Goal: Find specific page/section: Find specific page/section

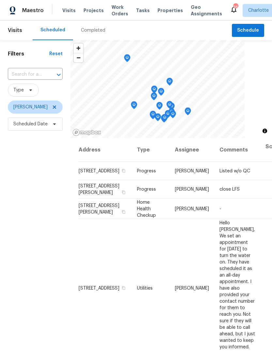
click at [22, 70] on input "text" at bounding box center [26, 75] width 37 height 10
type input "zion"
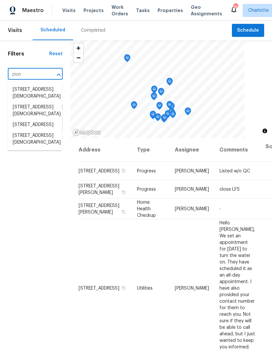
click at [41, 130] on li "[STREET_ADDRESS]" at bounding box center [35, 125] width 55 height 11
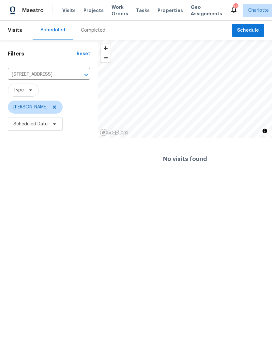
click at [91, 13] on span "Projects" at bounding box center [94, 10] width 20 height 7
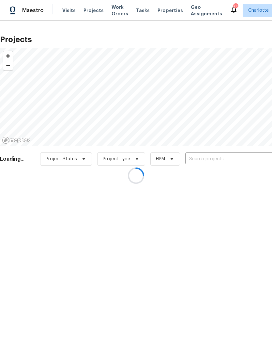
click at [218, 161] on input "text" at bounding box center [223, 159] width 75 height 10
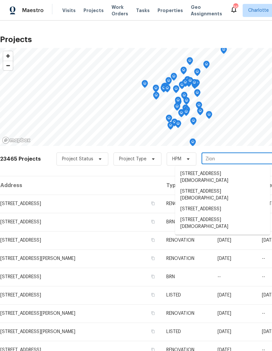
type input "Zion"
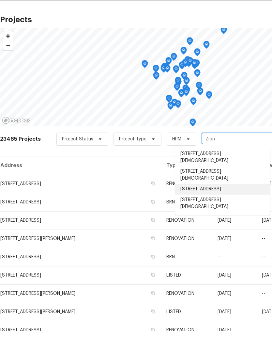
click at [249, 204] on li "[STREET_ADDRESS]" at bounding box center [222, 209] width 95 height 11
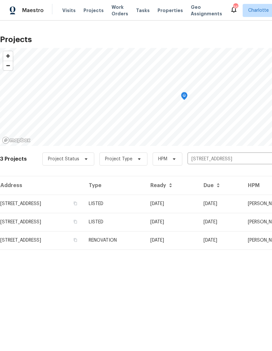
click at [145, 201] on td "LISTED" at bounding box center [115, 204] width 62 height 18
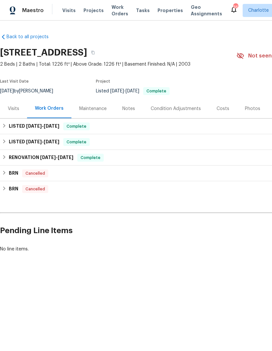
click at [10, 103] on div "Visits" at bounding box center [13, 108] width 27 height 19
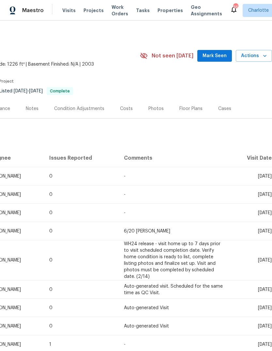
scroll to position [0, 97]
click at [219, 107] on div "Cases" at bounding box center [225, 109] width 13 height 7
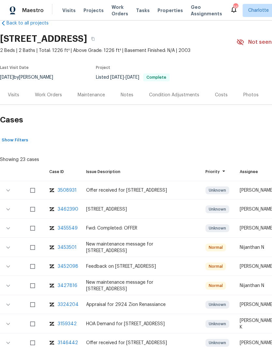
scroll to position [14, 0]
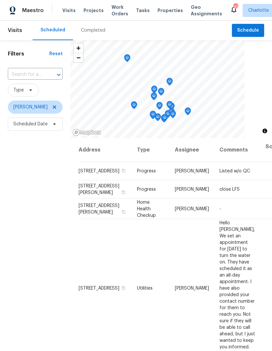
click at [38, 71] on input "text" at bounding box center [26, 75] width 37 height 10
type input "r"
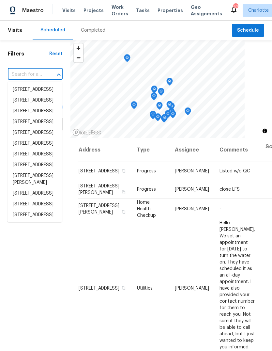
click at [88, 9] on span "Projects" at bounding box center [94, 10] width 20 height 7
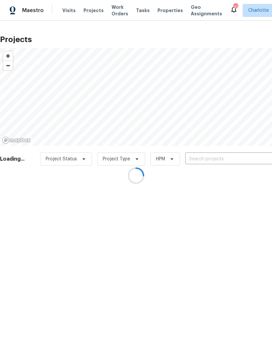
click at [236, 159] on div at bounding box center [136, 175] width 272 height 351
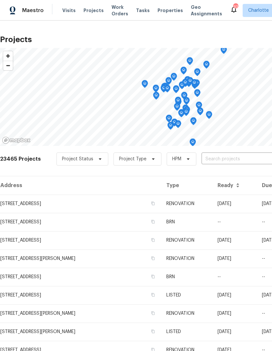
click at [250, 150] on div "23465 Projects Project Status Project Type HPM ​" at bounding box center [184, 163] width 369 height 26
click at [238, 164] on input "text" at bounding box center [239, 159] width 75 height 10
type input "R"
type input "[PERSON_NAME]"
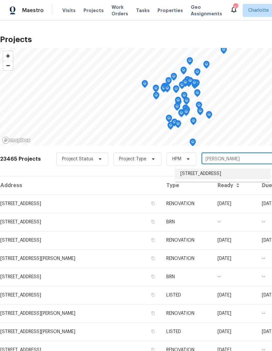
click at [243, 177] on li "[STREET_ADDRESS]" at bounding box center [222, 174] width 95 height 11
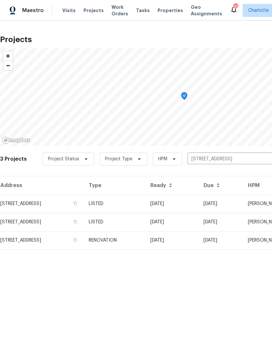
click at [145, 205] on td "LISTED" at bounding box center [115, 204] width 62 height 18
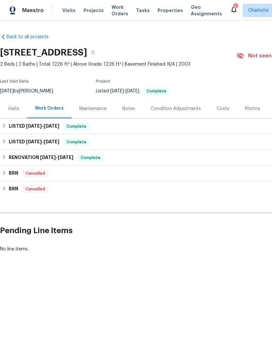
click at [251, 107] on div "Photos" at bounding box center [252, 109] width 15 height 7
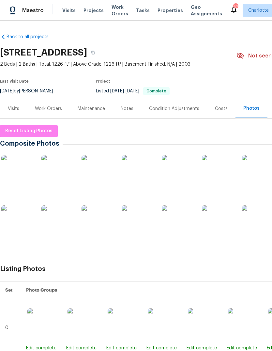
click at [19, 174] on img at bounding box center [17, 171] width 33 height 33
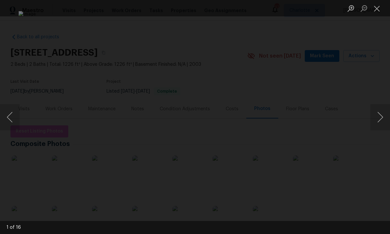
click at [272, 118] on button "Next image" at bounding box center [380, 117] width 20 height 26
click at [272, 117] on button "Next image" at bounding box center [380, 117] width 20 height 26
click at [272, 119] on button "Next image" at bounding box center [380, 117] width 20 height 26
click at [272, 114] on button "Next image" at bounding box center [380, 117] width 20 height 26
click at [272, 117] on button "Next image" at bounding box center [380, 117] width 20 height 26
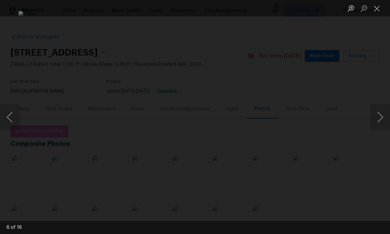
click at [272, 122] on button "Next image" at bounding box center [380, 117] width 20 height 26
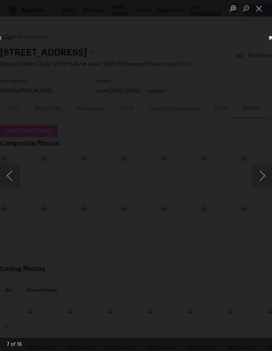
click at [262, 5] on button "Close lightbox" at bounding box center [259, 8] width 13 height 11
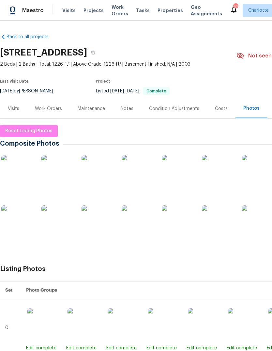
click at [225, 108] on div "Costs" at bounding box center [221, 109] width 13 height 7
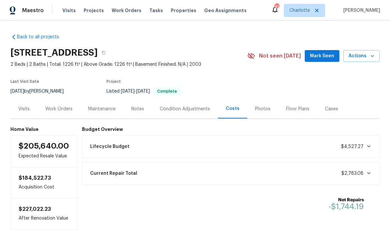
click at [272, 111] on div "Floor Plans" at bounding box center [297, 109] width 23 height 7
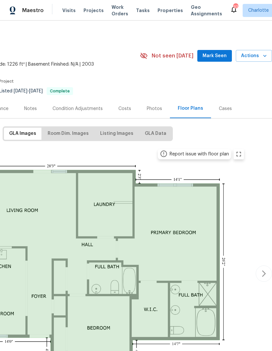
scroll to position [0, 97]
click at [150, 110] on div "Photos" at bounding box center [154, 109] width 15 height 7
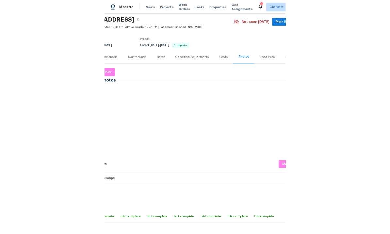
scroll to position [18, 90]
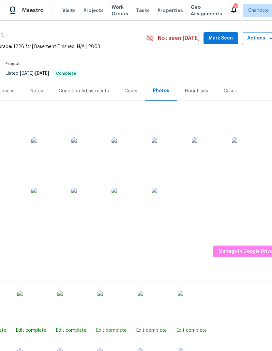
click at [255, 156] on img at bounding box center [248, 154] width 33 height 33
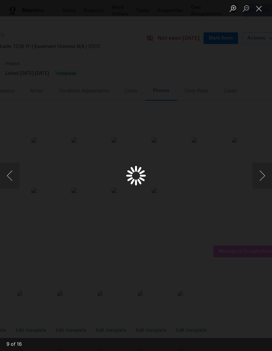
click at [252, 154] on div "Lightbox" at bounding box center [136, 175] width 272 height 351
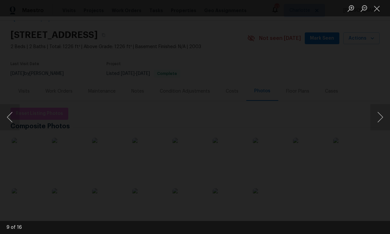
click at [259, 159] on img "Lightbox" at bounding box center [163, 99] width 521 height 312
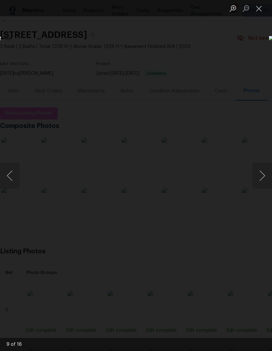
click at [231, 40] on div "Lightbox" at bounding box center [136, 175] width 272 height 351
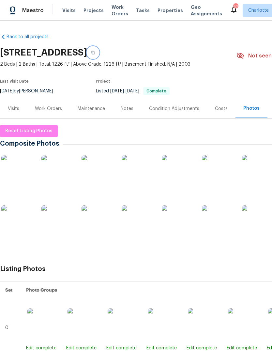
click at [99, 55] on button "button" at bounding box center [93, 53] width 12 height 12
click at [90, 13] on span "Projects" at bounding box center [94, 10] width 20 height 7
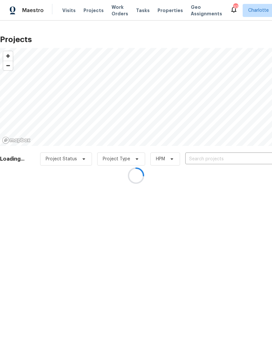
click at [183, 157] on div at bounding box center [136, 175] width 272 height 351
click at [208, 159] on div at bounding box center [136, 175] width 272 height 351
click at [211, 160] on div at bounding box center [136, 175] width 272 height 351
click at [214, 159] on div at bounding box center [136, 175] width 272 height 351
click at [207, 158] on div at bounding box center [136, 175] width 272 height 351
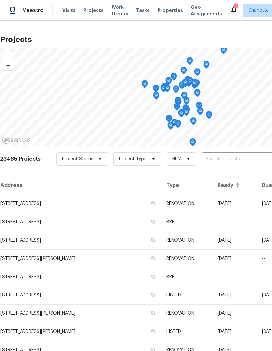
click at [226, 158] on input "text" at bounding box center [239, 159] width 75 height 10
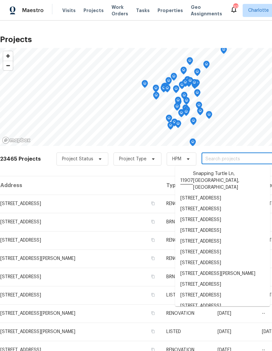
click at [221, 161] on input "text" at bounding box center [239, 159] width 75 height 10
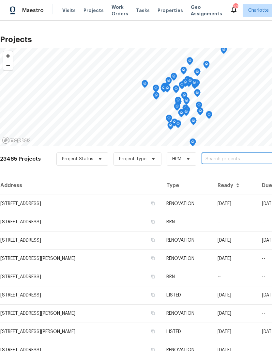
click at [218, 164] on input "text" at bounding box center [239, 159] width 75 height 10
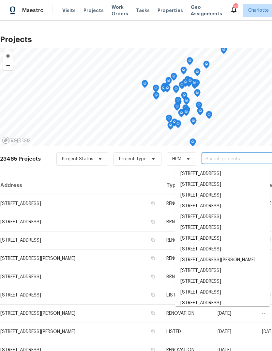
click at [214, 160] on input "text" at bounding box center [239, 159] width 75 height 10
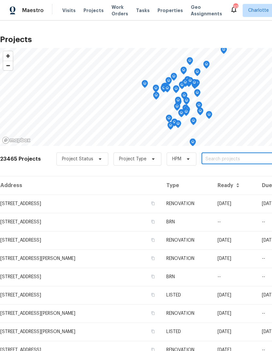
click at [211, 158] on input "text" at bounding box center [239, 159] width 75 height 10
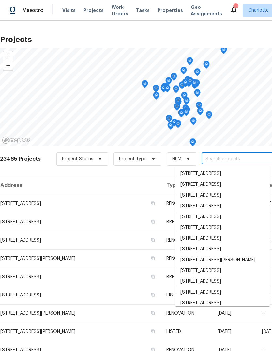
paste input "[STREET_ADDRESS]"
type input "[STREET_ADDRESS]"
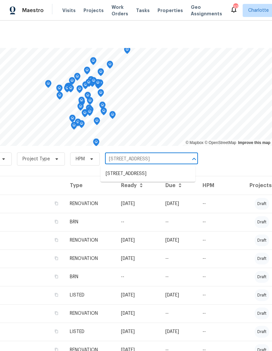
click at [173, 172] on li "[STREET_ADDRESS]" at bounding box center [148, 174] width 95 height 11
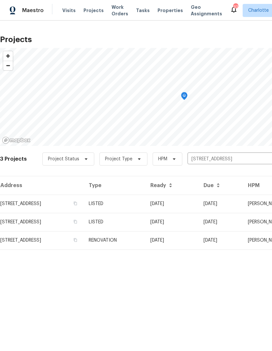
click at [80, 202] on td "[STREET_ADDRESS]" at bounding box center [42, 204] width 84 height 18
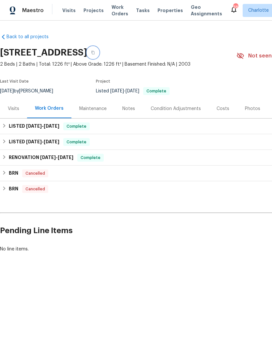
click at [95, 54] on icon "button" at bounding box center [93, 53] width 4 height 4
